Goal: Transaction & Acquisition: Purchase product/service

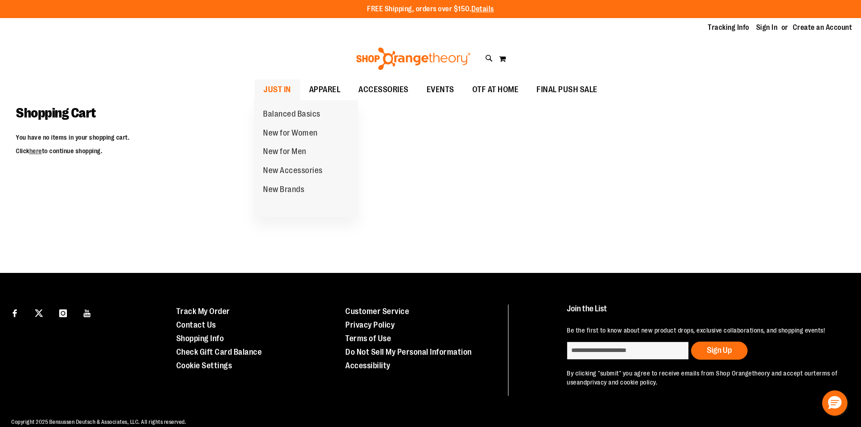
click at [277, 90] on span "JUST IN" at bounding box center [277, 90] width 28 height 20
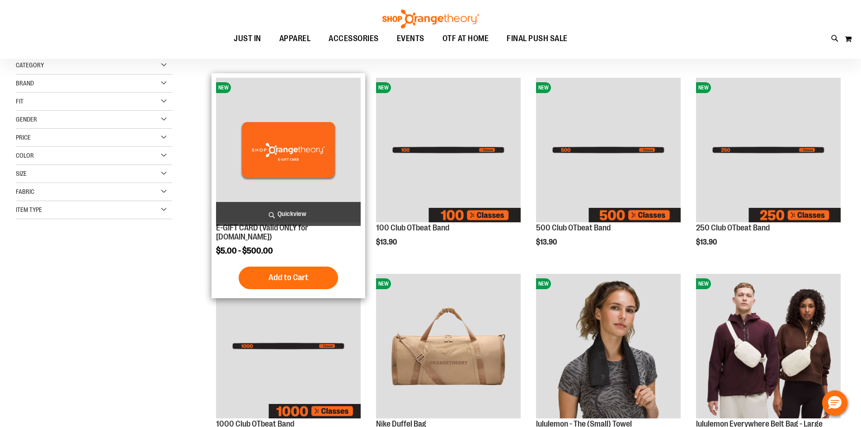
scroll to position [135, 0]
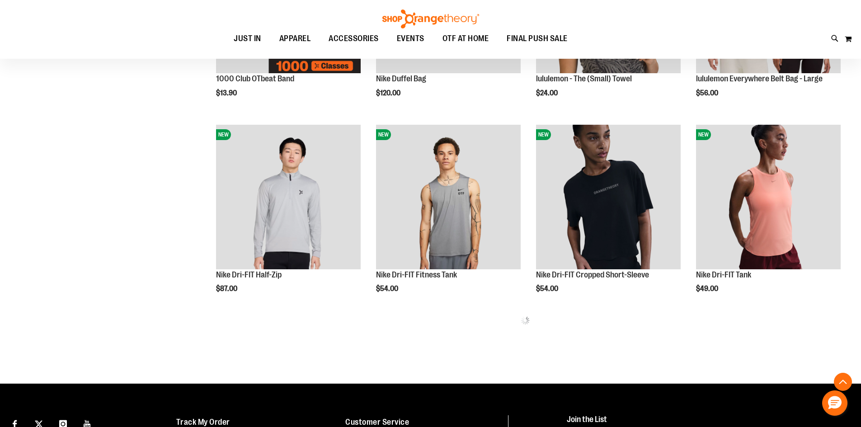
scroll to position [497, 0]
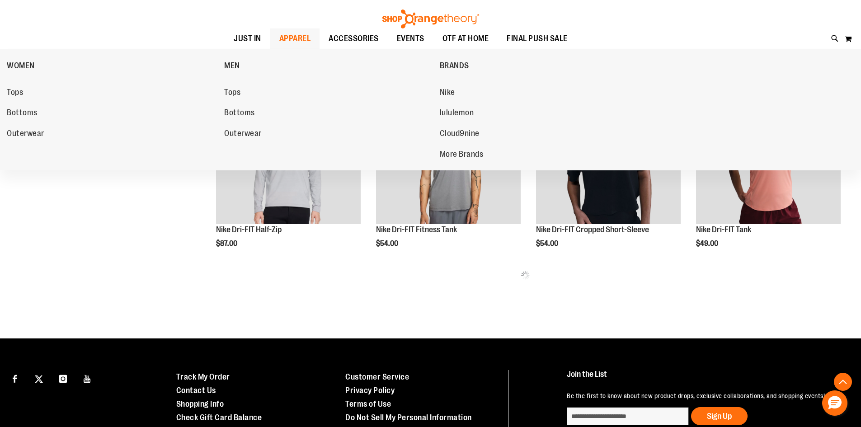
click at [300, 28] on span "APPAREL" at bounding box center [295, 38] width 32 height 20
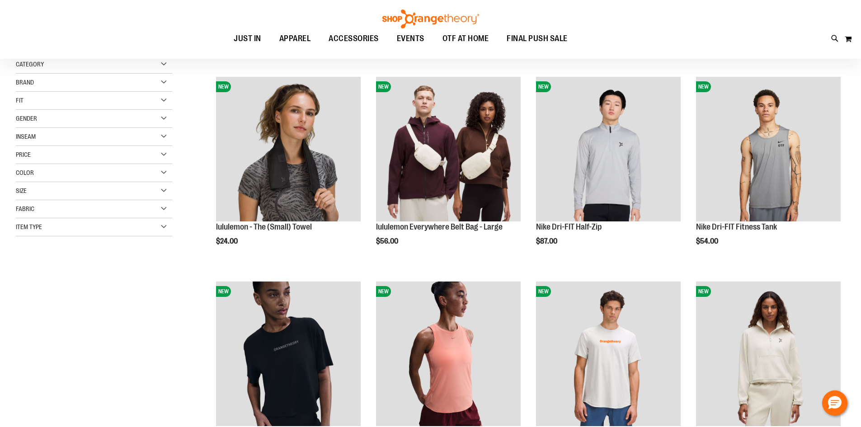
scroll to position [135, 0]
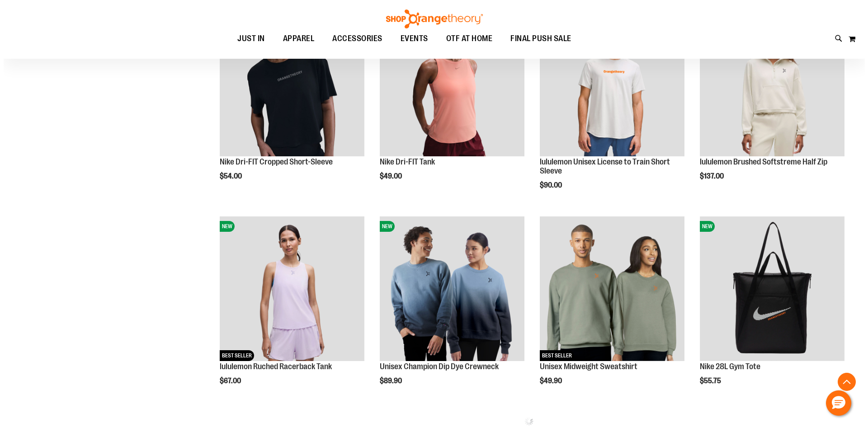
scroll to position [406, 0]
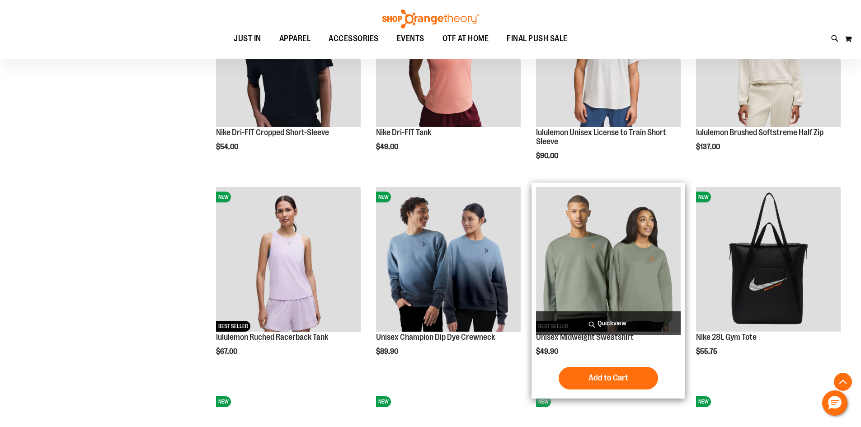
click at [630, 316] on span "Quickview" at bounding box center [608, 323] width 145 height 24
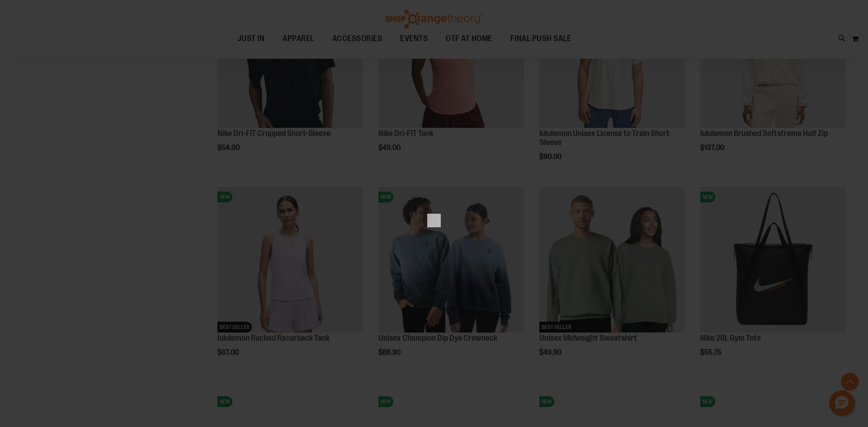
scroll to position [0, 0]
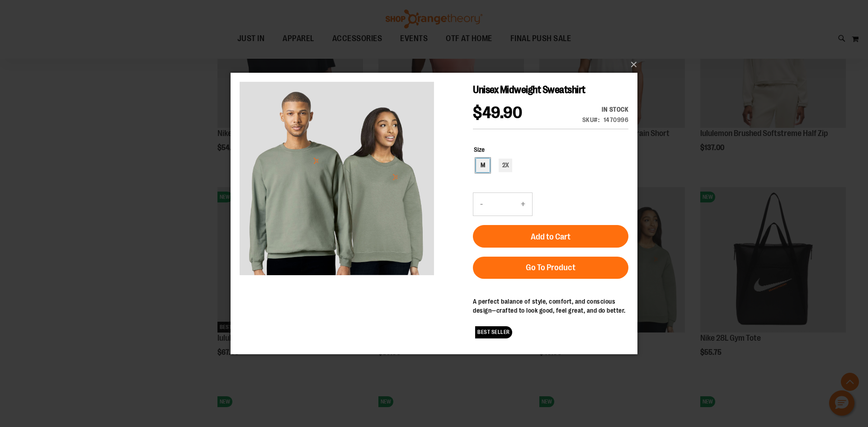
click at [480, 169] on div "M" at bounding box center [483, 165] width 14 height 14
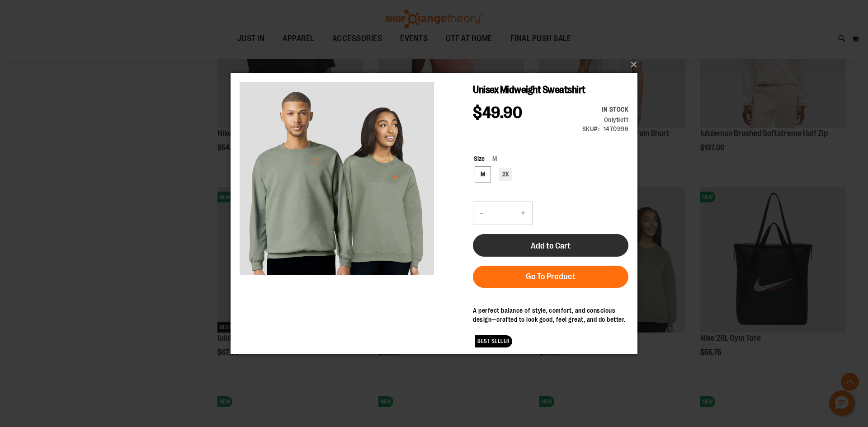
click at [522, 240] on button "Add to Cart" at bounding box center [550, 245] width 155 height 23
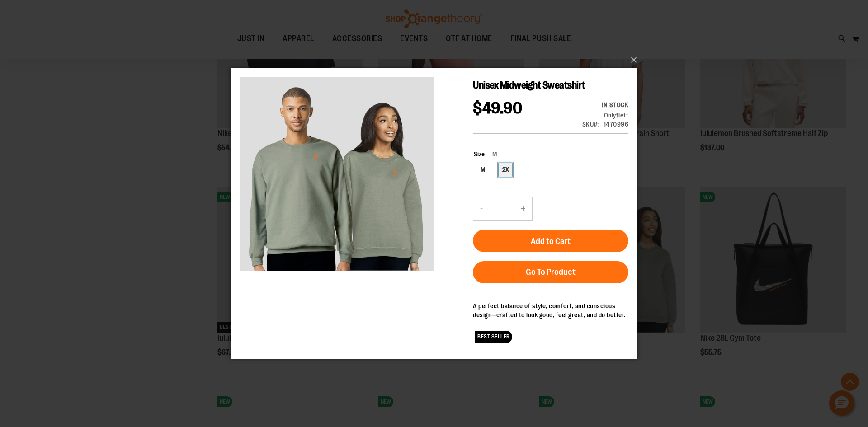
click at [501, 166] on div "2X" at bounding box center [506, 170] width 14 height 14
type input "***"
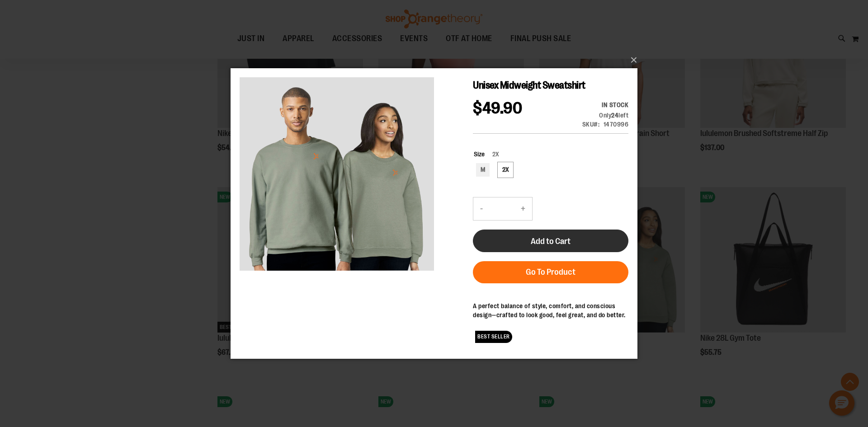
click at [562, 236] on span "Add to Cart" at bounding box center [551, 241] width 40 height 10
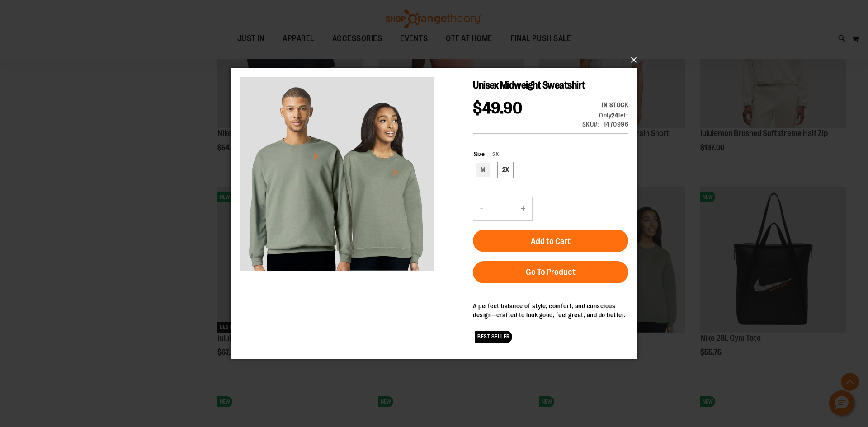
click at [635, 57] on button "×" at bounding box center [436, 60] width 407 height 20
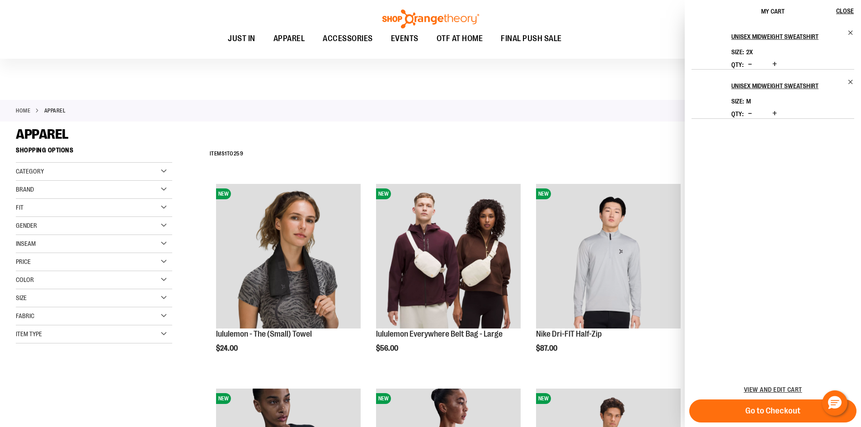
scroll to position [690, 0]
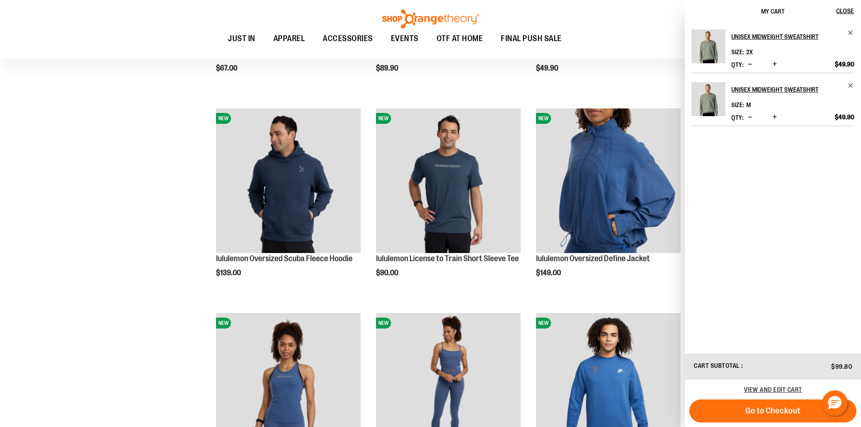
click at [657, 33] on ul "JUST IN JUST IN Balanced Basics New for Women New for Men New Accessories New B…" at bounding box center [394, 38] width 749 height 21
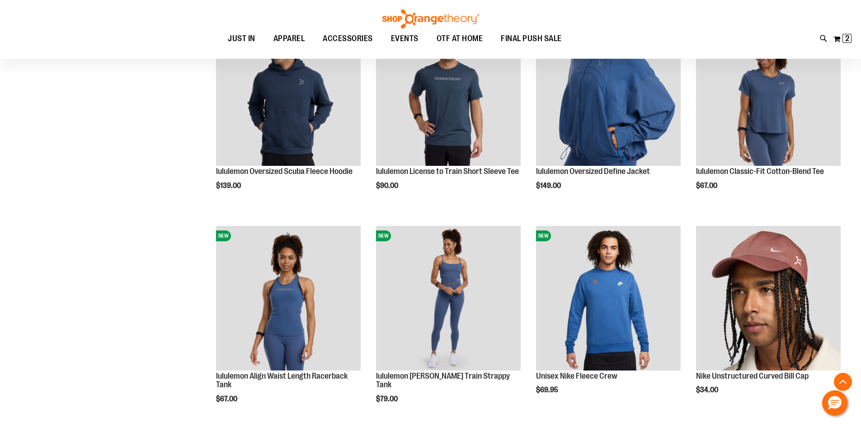
scroll to position [870, 0]
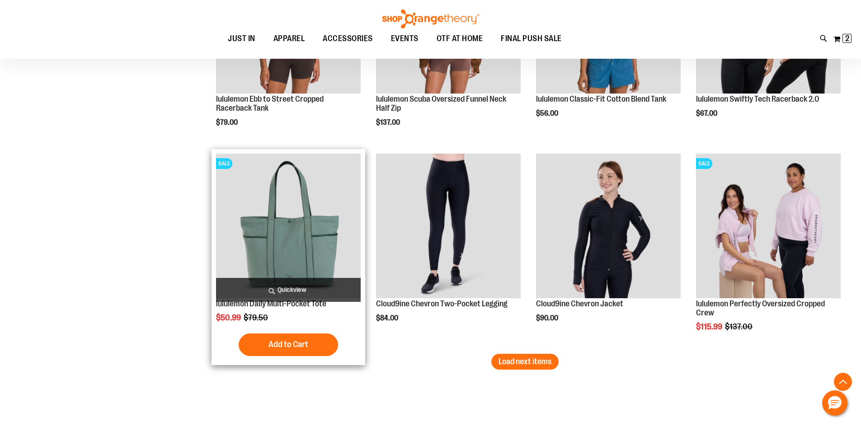
scroll to position [1657, 0]
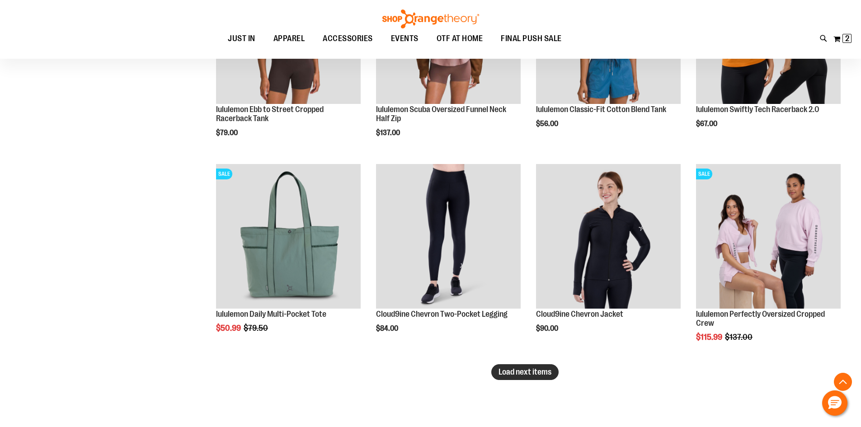
click at [515, 374] on span "Load next items" at bounding box center [525, 371] width 53 height 9
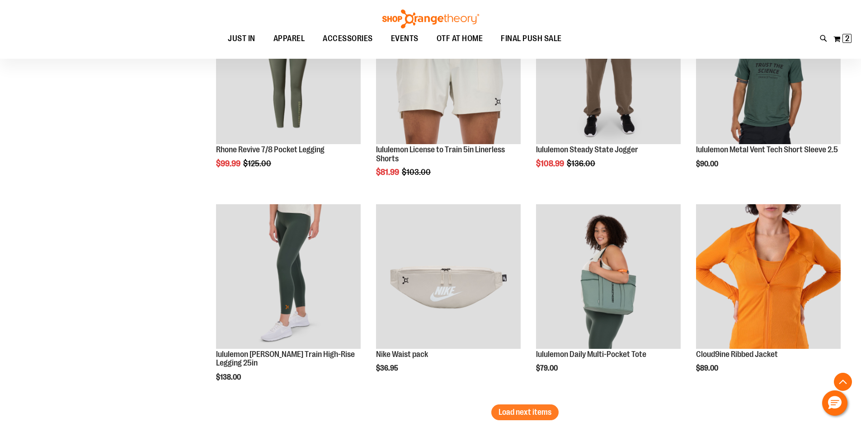
scroll to position [2245, 0]
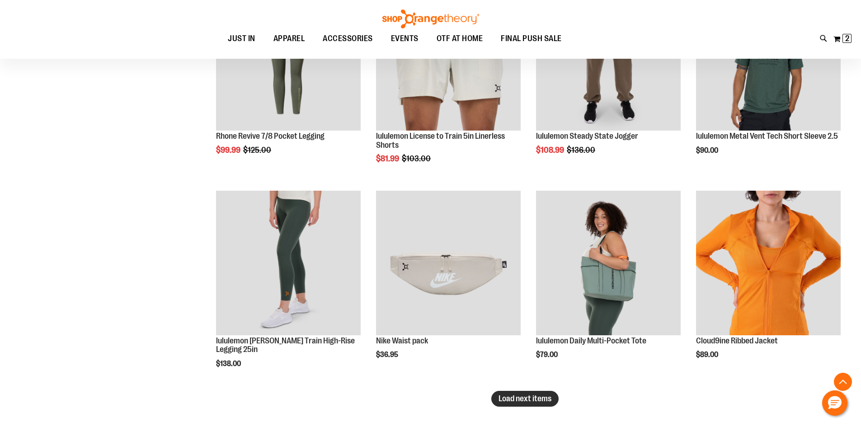
click at [517, 401] on span "Load next items" at bounding box center [525, 398] width 53 height 9
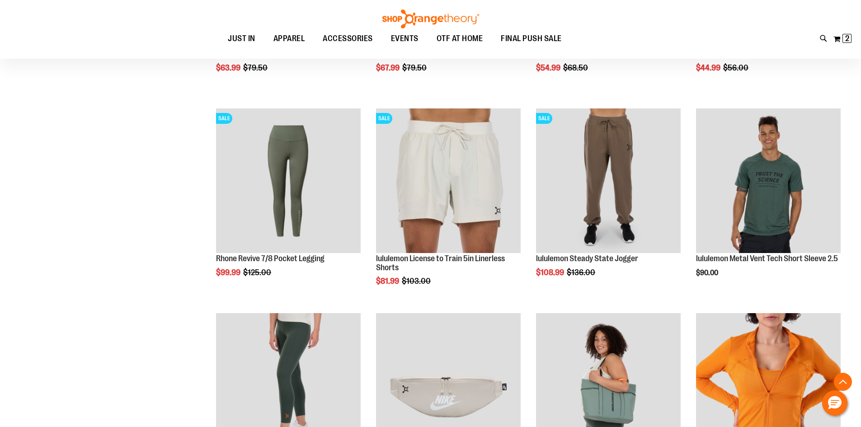
scroll to position [2064, 0]
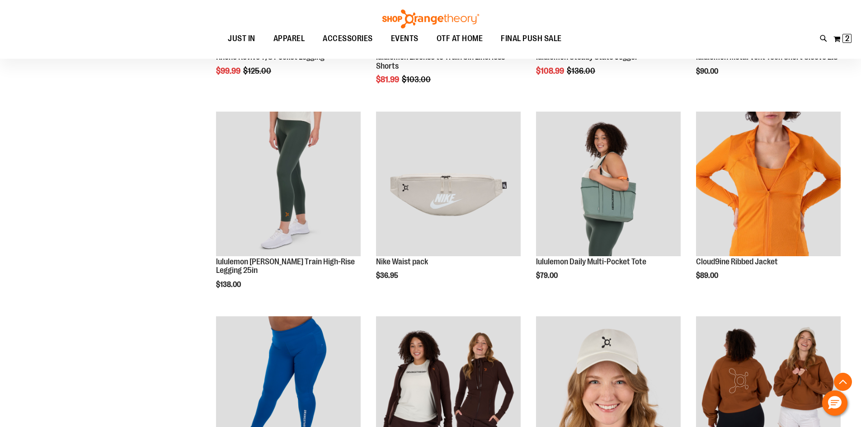
scroll to position [2380, 0]
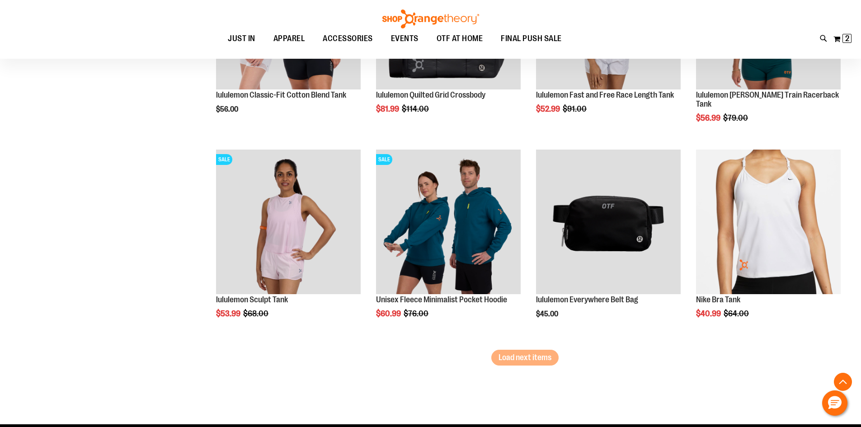
scroll to position [2968, 0]
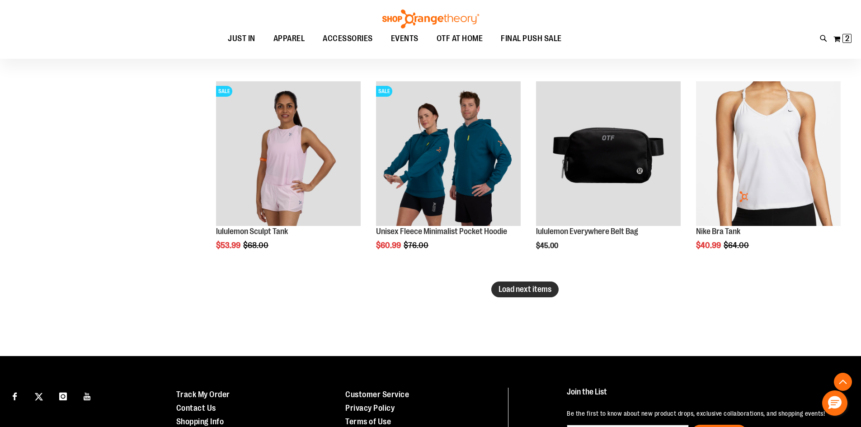
click at [516, 282] on button "Load next items" at bounding box center [524, 290] width 67 height 16
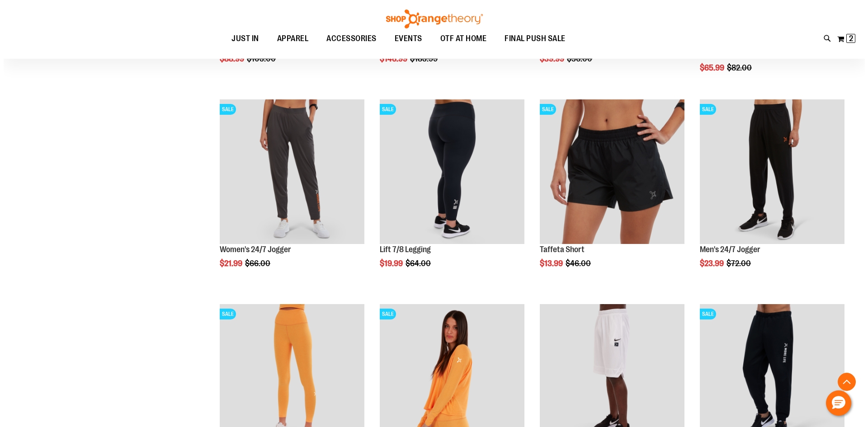
scroll to position [3375, 0]
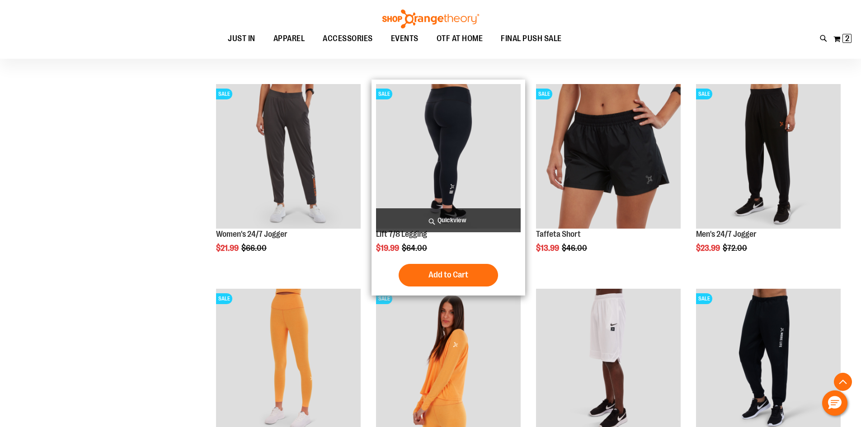
click at [425, 213] on span "Quickview" at bounding box center [448, 220] width 145 height 24
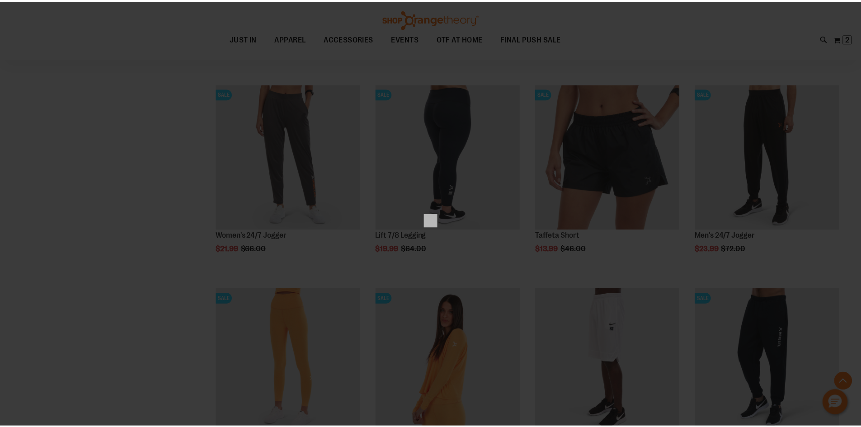
scroll to position [0, 0]
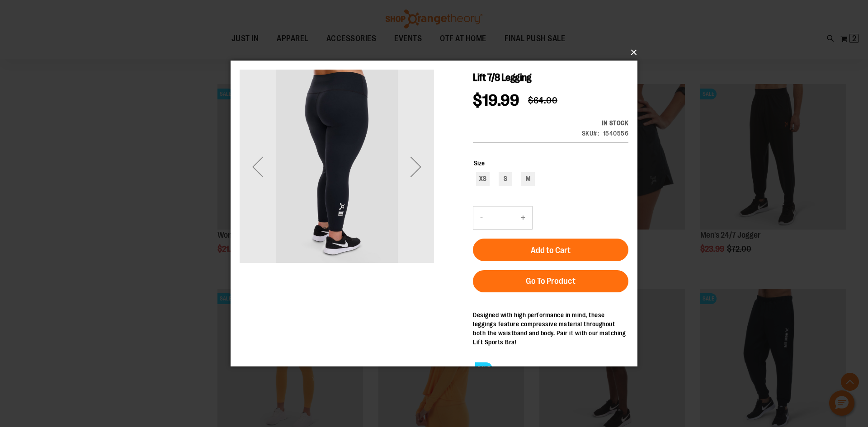
click at [636, 52] on button "×" at bounding box center [436, 52] width 407 height 20
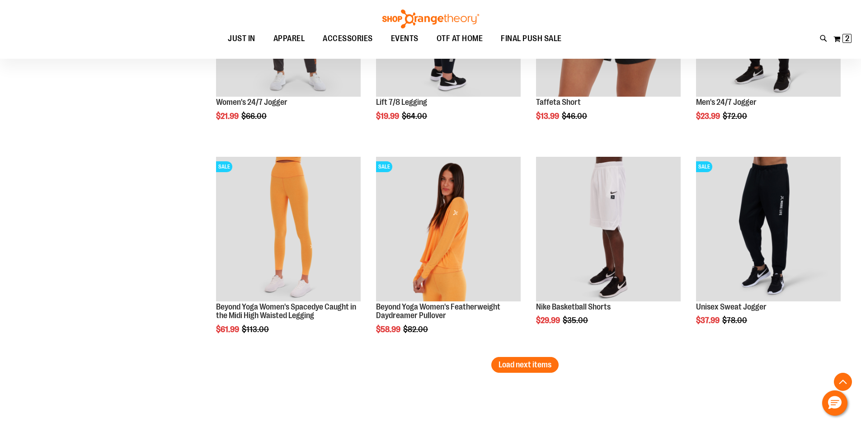
scroll to position [3556, 0]
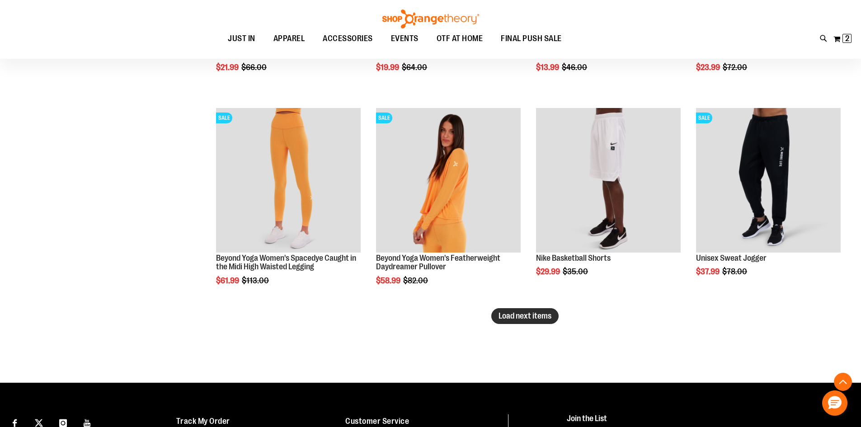
click at [543, 319] on span "Load next items" at bounding box center [525, 315] width 53 height 9
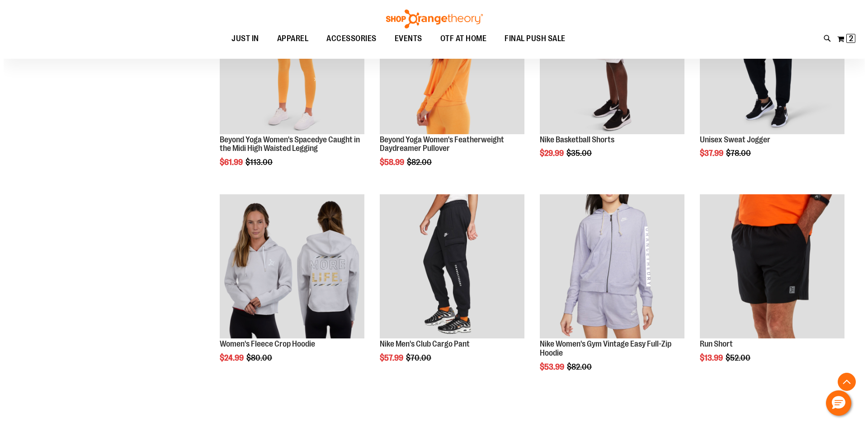
scroll to position [3736, 0]
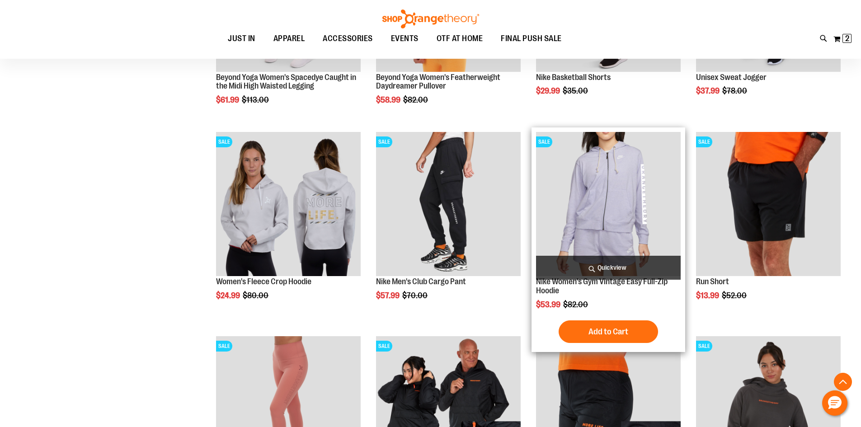
click at [630, 264] on span "Quickview" at bounding box center [608, 268] width 145 height 24
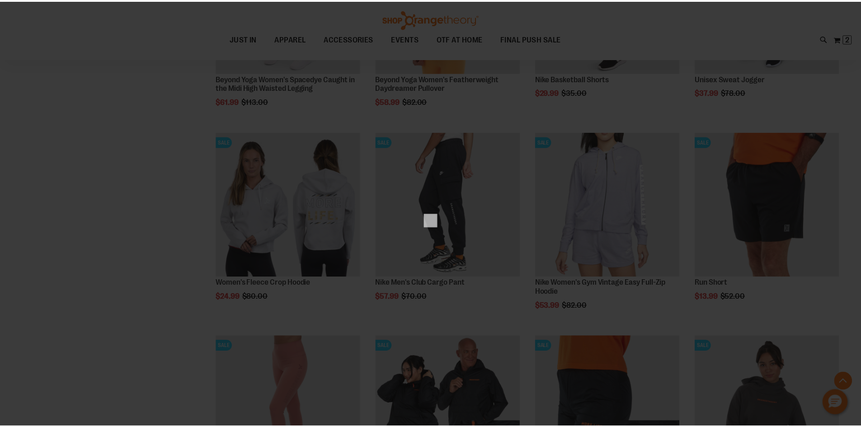
scroll to position [0, 0]
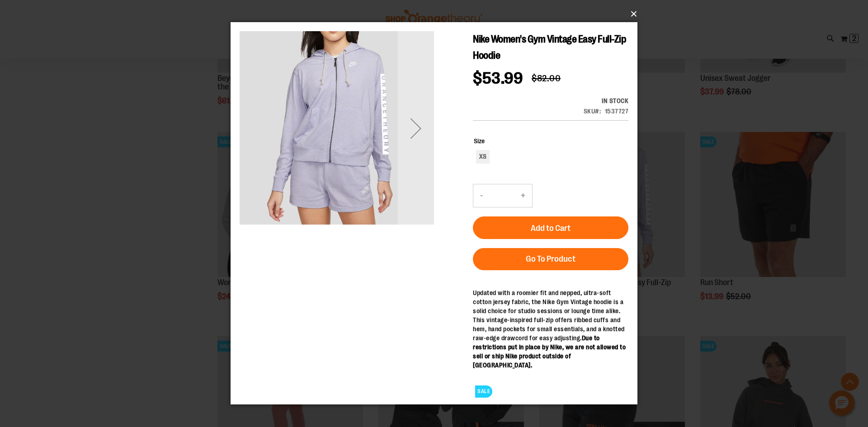
click at [635, 15] on button "×" at bounding box center [436, 14] width 407 height 20
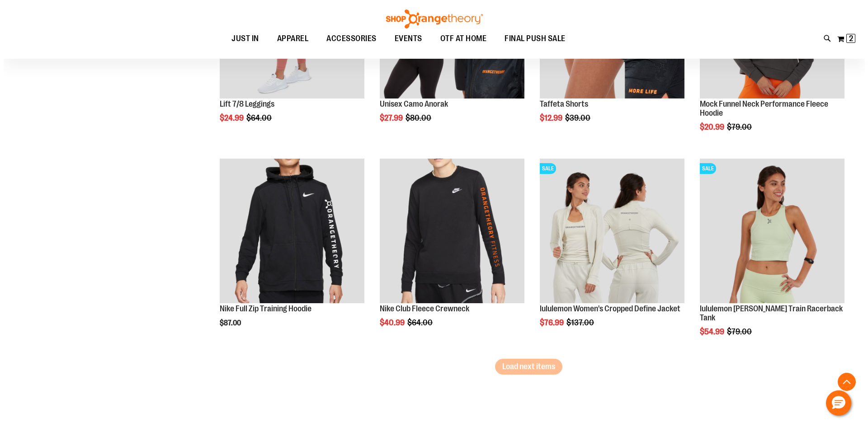
scroll to position [4188, 0]
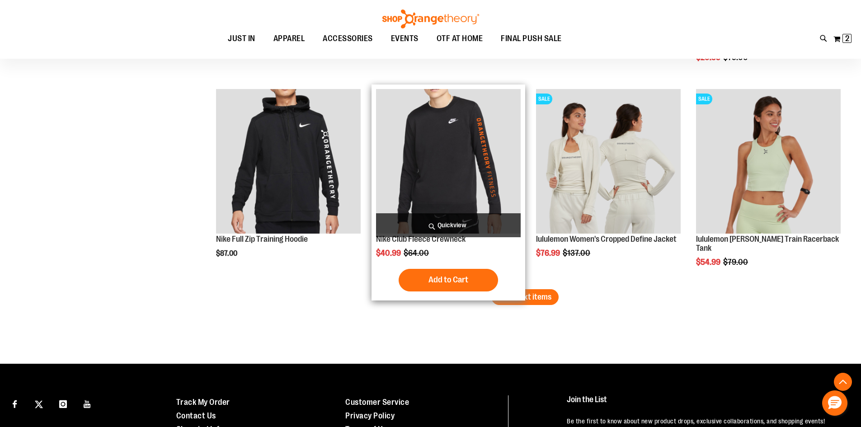
click at [466, 220] on span "Quickview" at bounding box center [448, 225] width 145 height 24
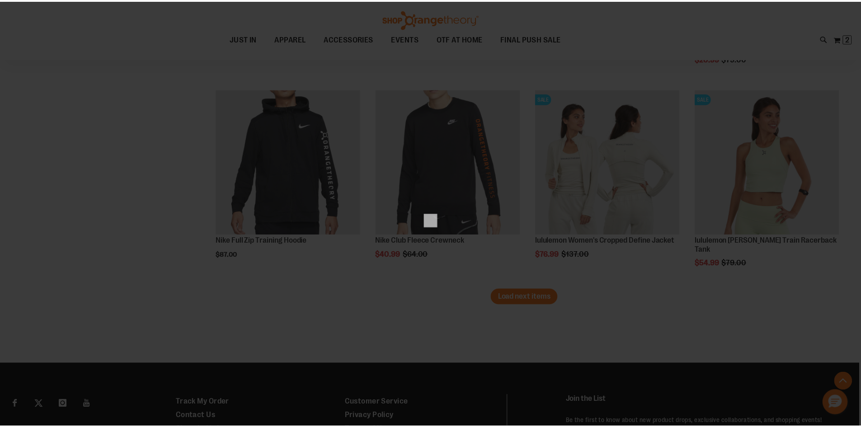
scroll to position [0, 0]
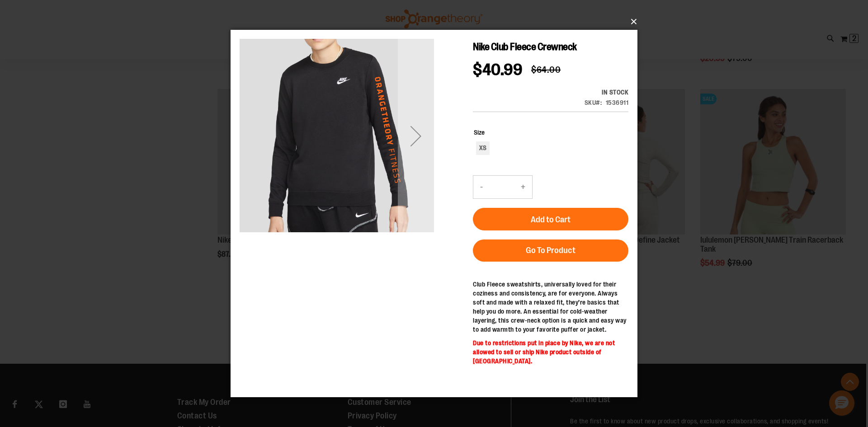
click at [636, 24] on button "×" at bounding box center [436, 22] width 407 height 20
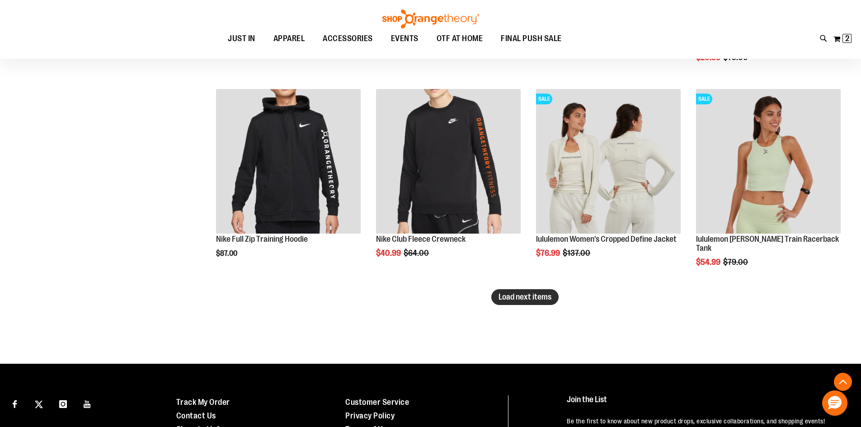
click at [532, 293] on span "Load next items" at bounding box center [525, 296] width 53 height 9
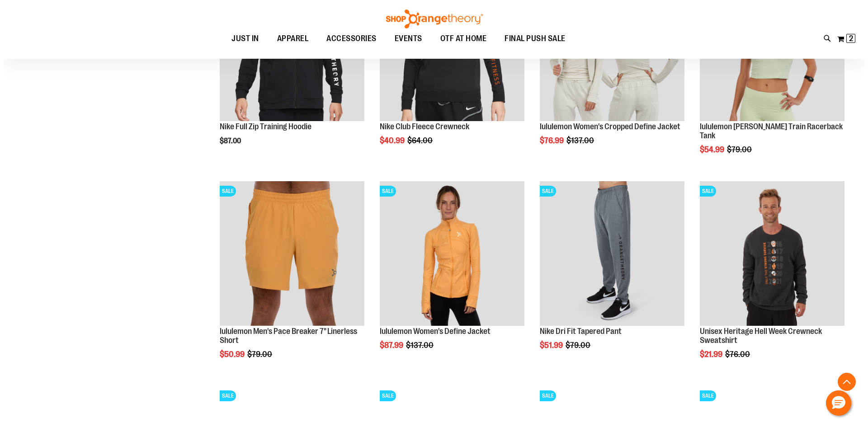
scroll to position [4324, 0]
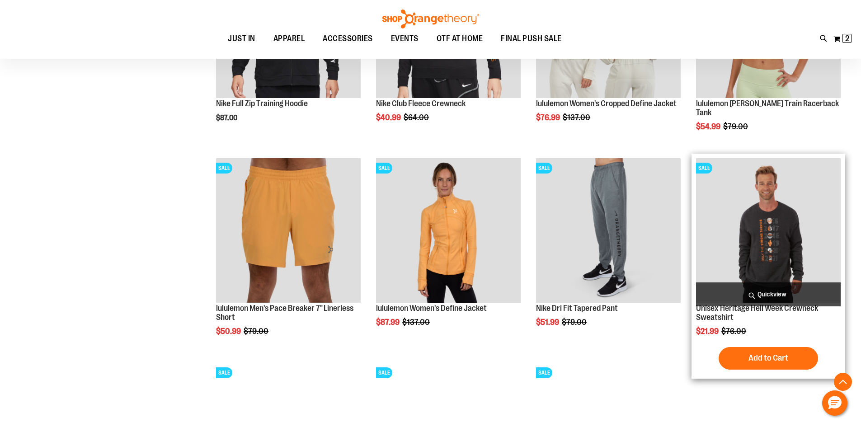
click at [762, 294] on span "Quickview" at bounding box center [768, 294] width 145 height 24
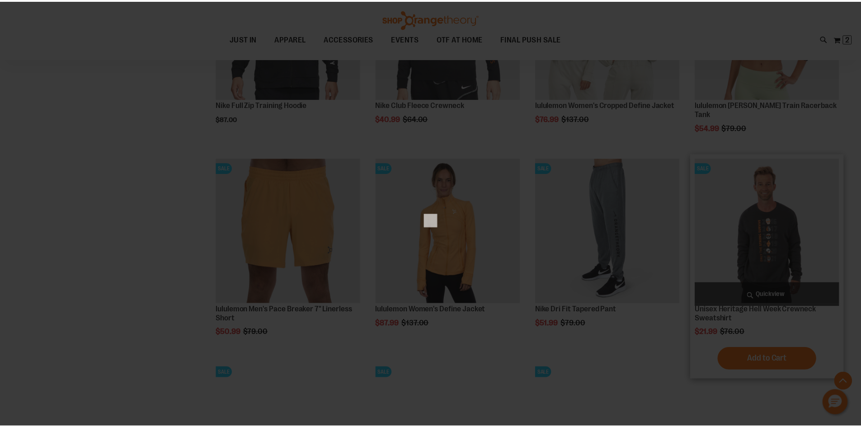
scroll to position [0, 0]
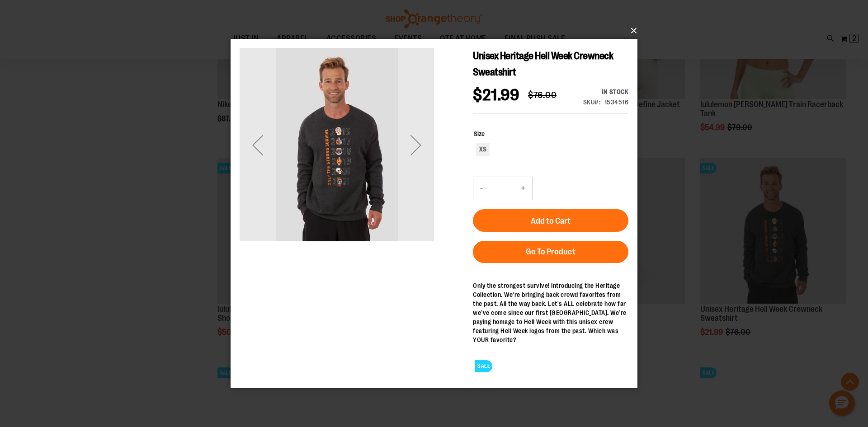
click at [632, 33] on button "×" at bounding box center [436, 31] width 407 height 20
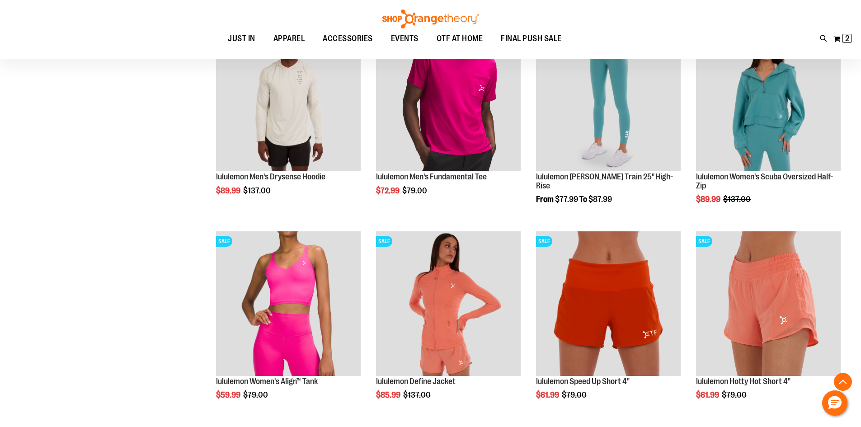
scroll to position [4776, 0]
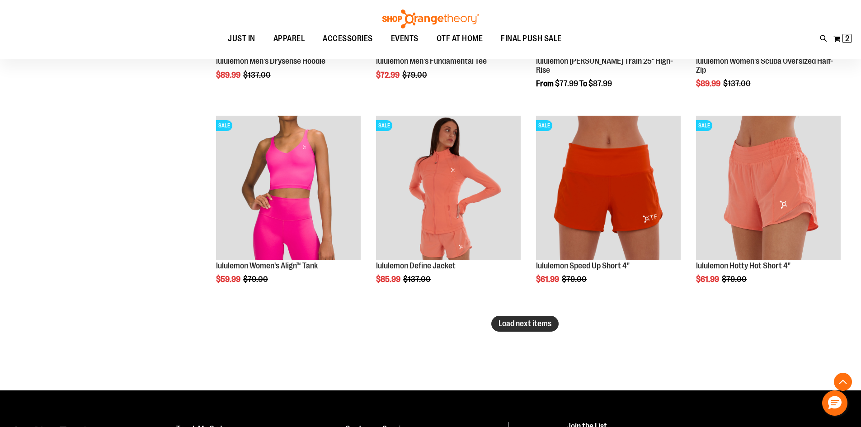
click at [513, 325] on span "Load next items" at bounding box center [525, 323] width 53 height 9
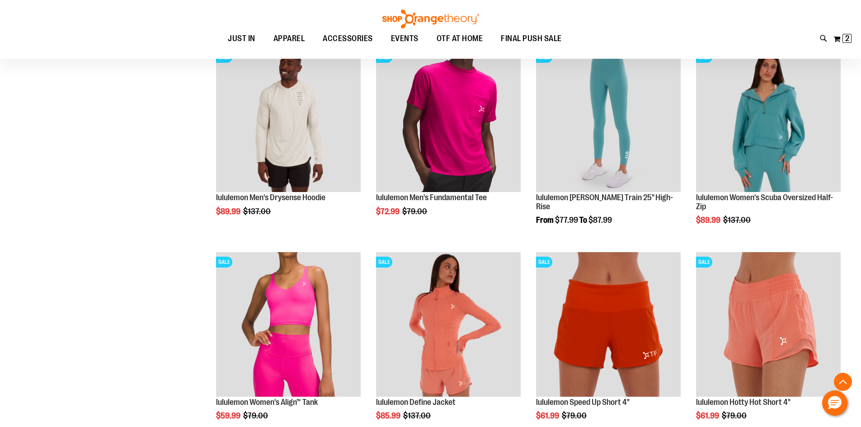
scroll to position [4640, 0]
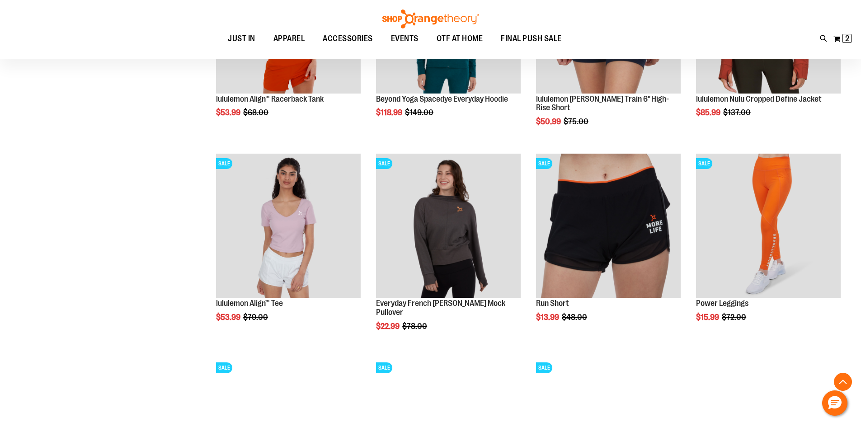
scroll to position [5183, 0]
